Goal: Task Accomplishment & Management: Complete application form

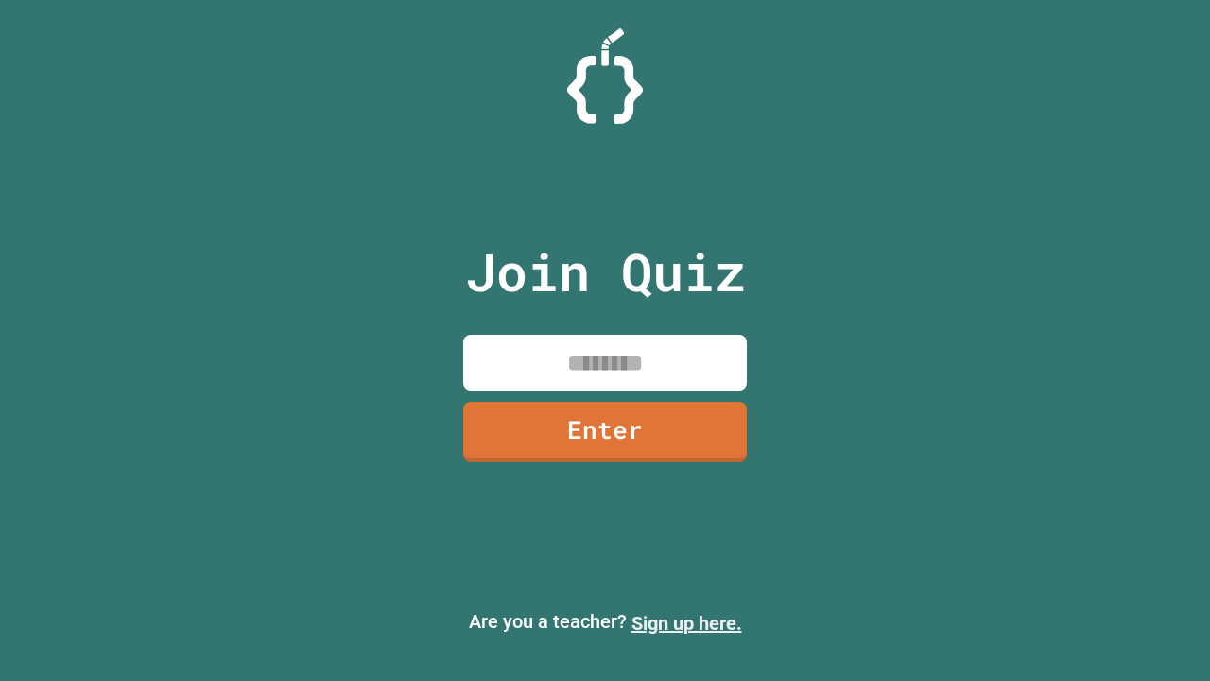
click at [686, 623] on link "Sign up here." at bounding box center [687, 623] width 111 height 23
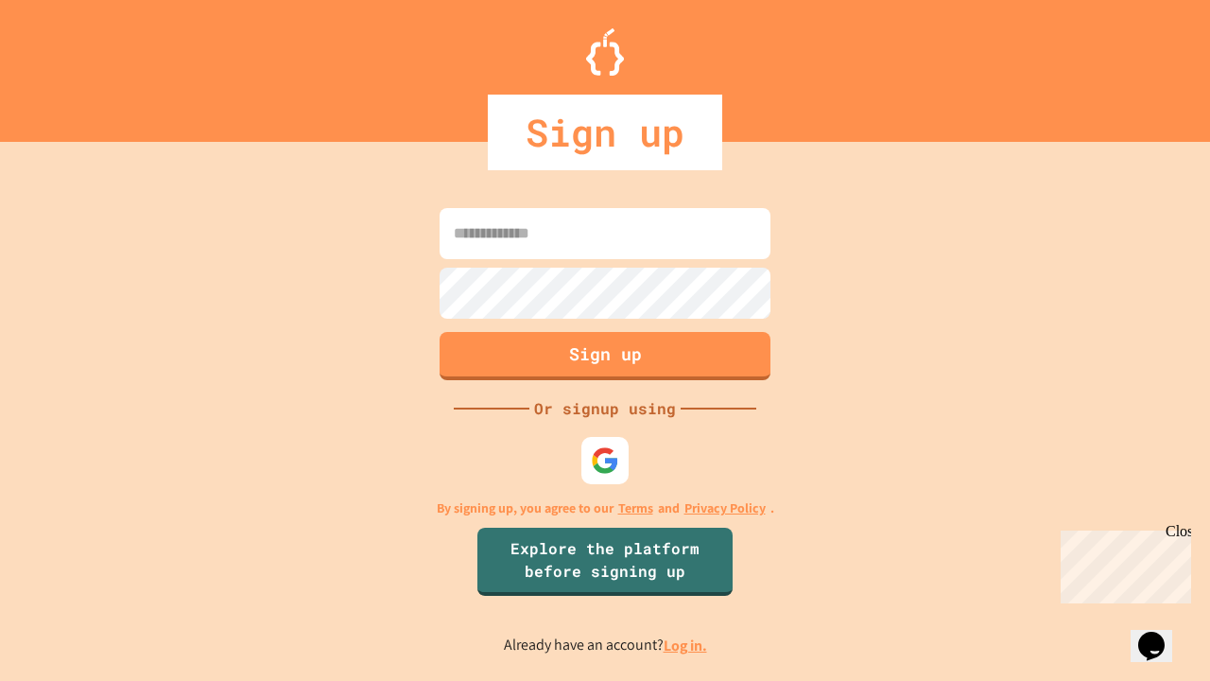
click at [686, 645] on link "Log in." at bounding box center [685, 645] width 43 height 20
